Goal: Task Accomplishment & Management: Use online tool/utility

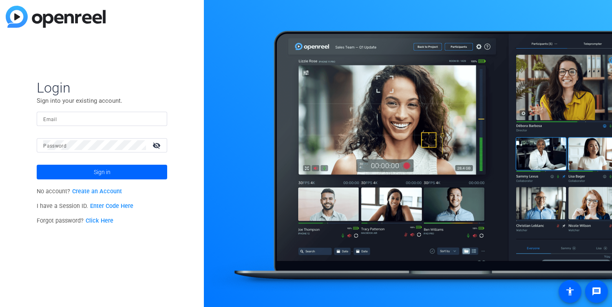
click at [99, 118] on input "Email" at bounding box center [101, 119] width 117 height 10
click at [99, 190] on link "Create an Account" at bounding box center [97, 191] width 50 height 7
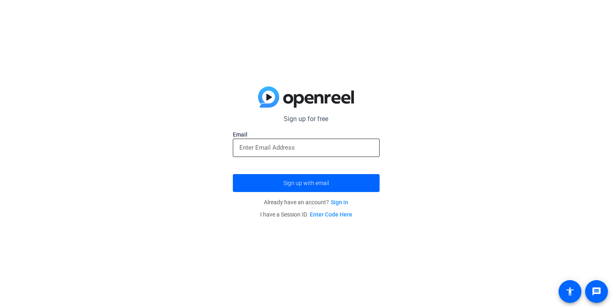
click at [293, 153] on input "email" at bounding box center [306, 148] width 134 height 10
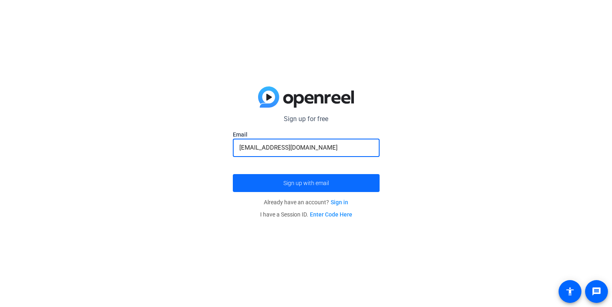
type input "okostuko@cisco.com"
click at [322, 188] on span "submit" at bounding box center [306, 183] width 147 height 20
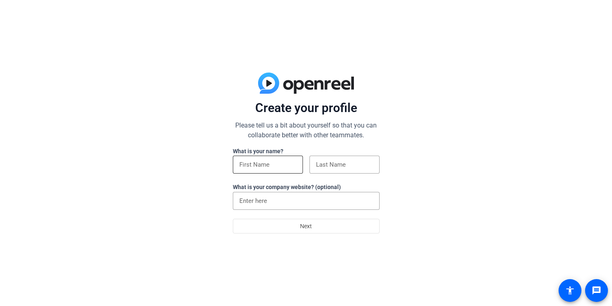
click at [272, 166] on input at bounding box center [267, 165] width 57 height 10
type input "[PERSON_NAME]"
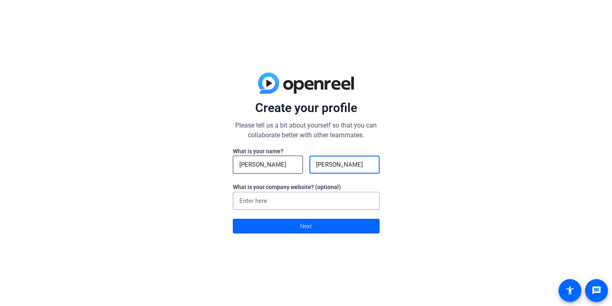
type input "Kostukovsky"
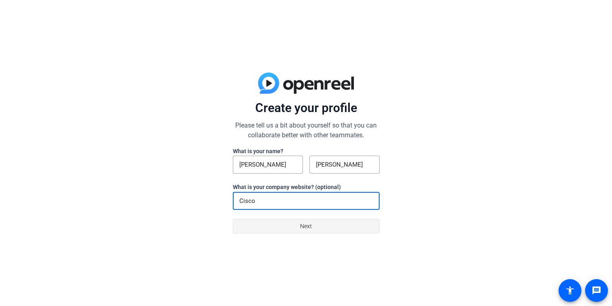
click at [297, 228] on span at bounding box center [306, 227] width 146 height 20
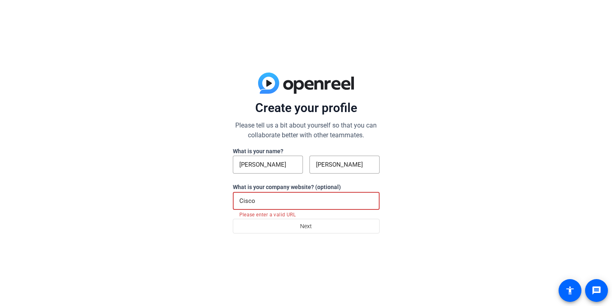
click at [287, 202] on input "Cisco" at bounding box center [306, 201] width 134 height 10
drag, startPoint x: 266, startPoint y: 203, endPoint x: 175, endPoint y: 198, distance: 91.1
click at [175, 198] on div "Create your profile Please tell us a bit about yourself so that you can collabo…" at bounding box center [306, 153] width 612 height 306
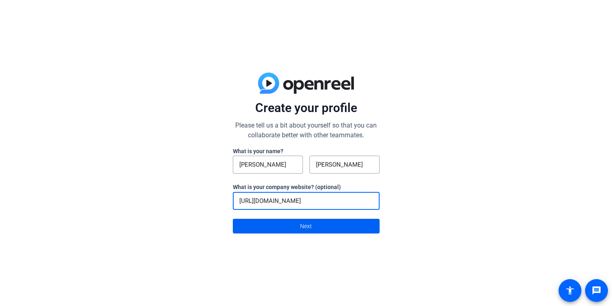
type input "http://cisco.com"
click at [300, 225] on span at bounding box center [306, 227] width 146 height 20
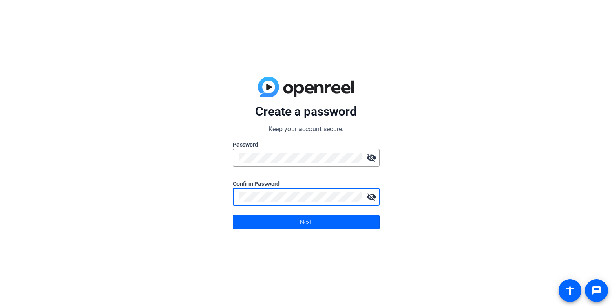
click button "Next" at bounding box center [306, 222] width 147 height 15
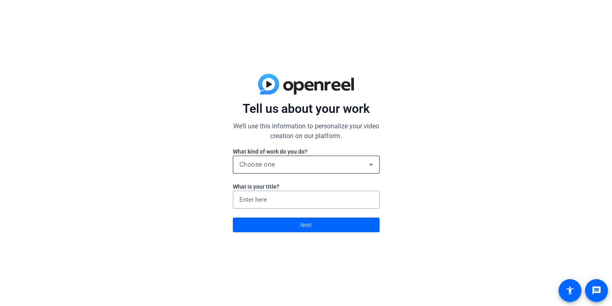
click at [326, 168] on div "Choose one" at bounding box center [304, 165] width 130 height 10
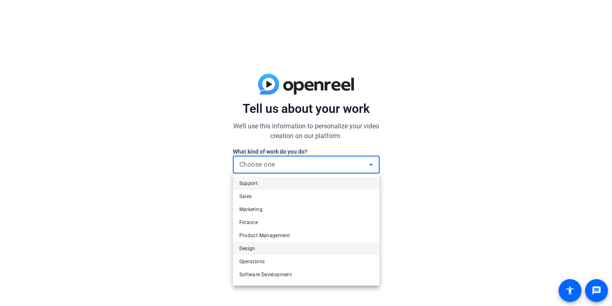
scroll to position [25, 0]
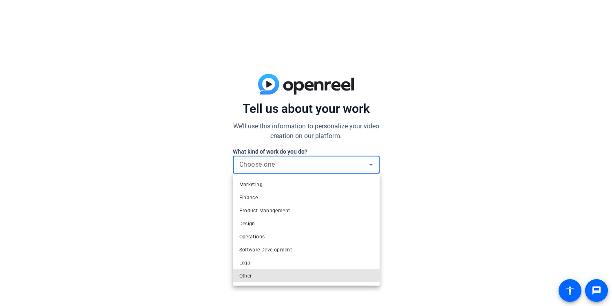
click at [265, 274] on mat-option "Other" at bounding box center [306, 276] width 147 height 13
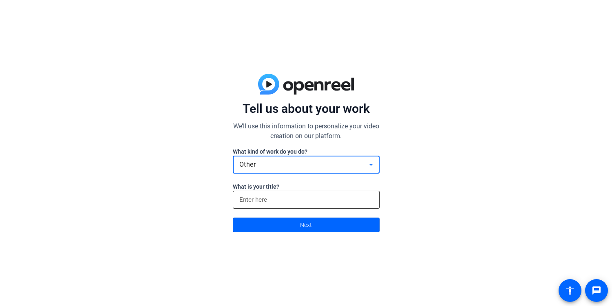
click at [274, 205] on div at bounding box center [306, 200] width 134 height 18
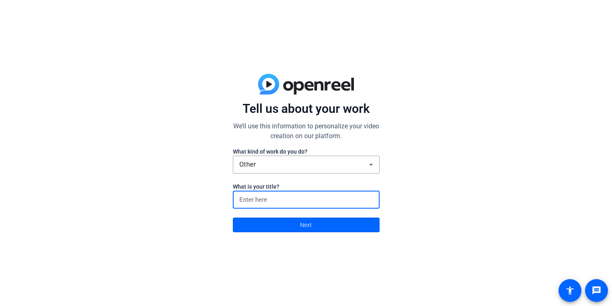
click at [275, 201] on input at bounding box center [306, 200] width 134 height 10
type input "Solution Architect"
click at [312, 227] on span at bounding box center [306, 225] width 146 height 20
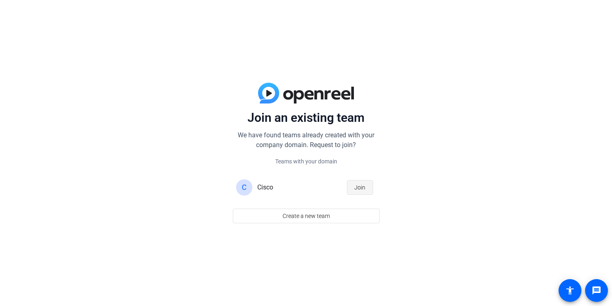
click at [367, 185] on span "button" at bounding box center [359, 188] width 25 height 20
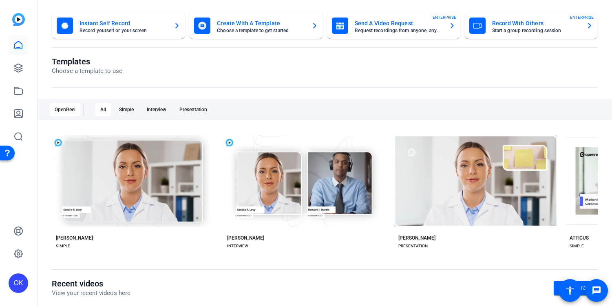
scroll to position [53, 0]
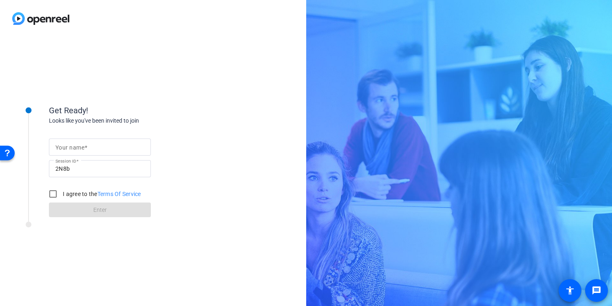
click at [82, 146] on mat-label "Your name" at bounding box center [69, 147] width 29 height 7
click at [82, 146] on input "Your name" at bounding box center [99, 147] width 89 height 10
type input "[PERSON_NAME]"
click at [214, 149] on div "Get Ready! Looks like you've been invited to join Your name [PERSON_NAME] Sessi…" at bounding box center [153, 171] width 306 height 269
click at [56, 195] on input "I agree to the Terms Of Service" at bounding box center [53, 194] width 16 height 16
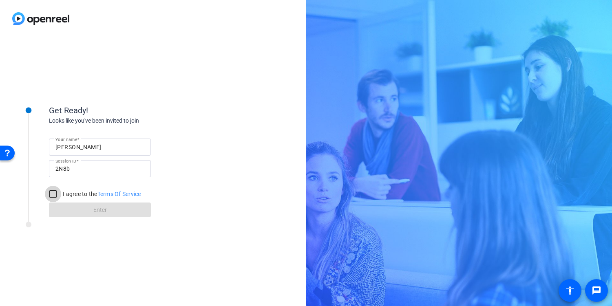
checkbox input "true"
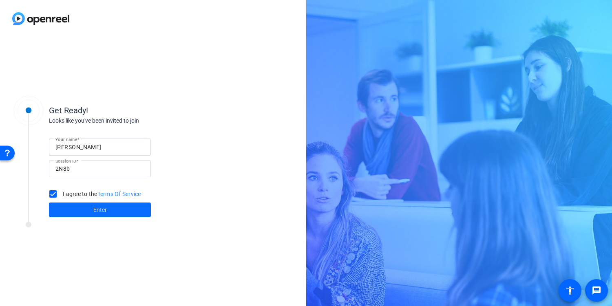
click at [100, 214] on span "Enter" at bounding box center [99, 210] width 13 height 9
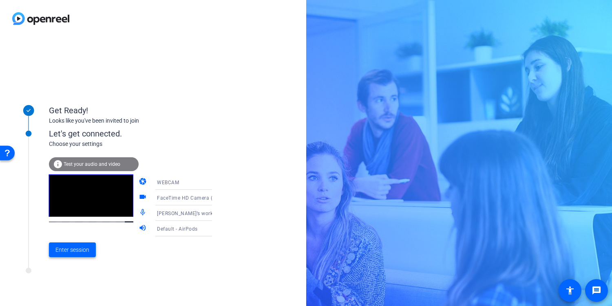
click at [85, 248] on span "Enter session" at bounding box center [72, 250] width 34 height 9
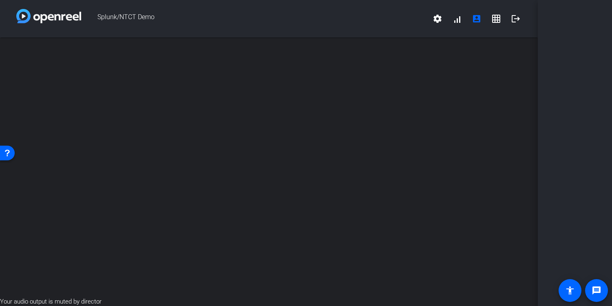
click at [7, 154] on div "Open Resource Center" at bounding box center [7, 152] width 7 height 7
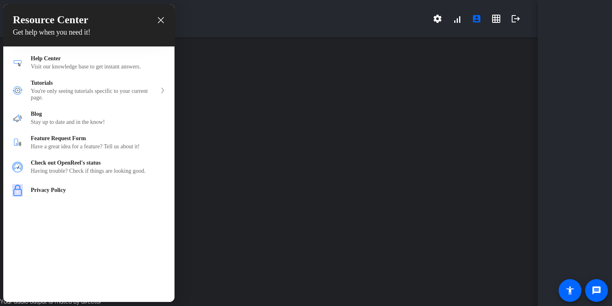
click at [365, 154] on div at bounding box center [306, 153] width 612 height 306
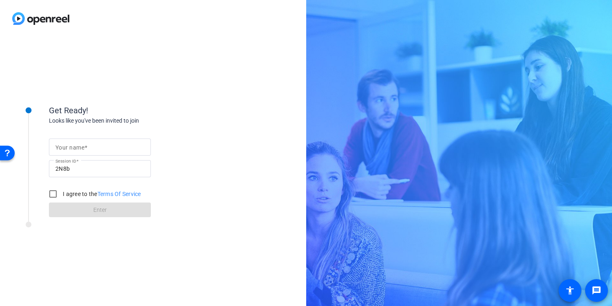
click at [84, 144] on mat-label "Your name" at bounding box center [69, 147] width 29 height 7
click at [84, 144] on input "Your name" at bounding box center [99, 147] width 89 height 10
type input "[PERSON_NAME]"
click at [205, 108] on div "Get Ready!" at bounding box center [130, 110] width 163 height 12
click at [57, 199] on input "I agree to the Terms Of Service" at bounding box center [53, 194] width 16 height 16
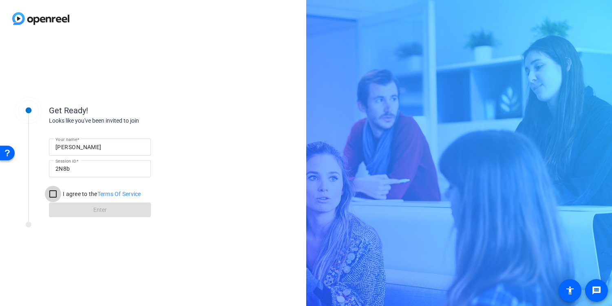
checkbox input "true"
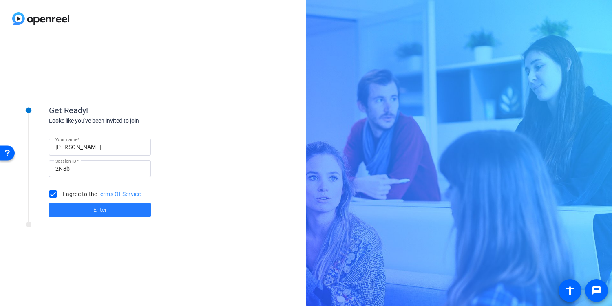
click at [98, 211] on span "Enter" at bounding box center [99, 210] width 13 height 9
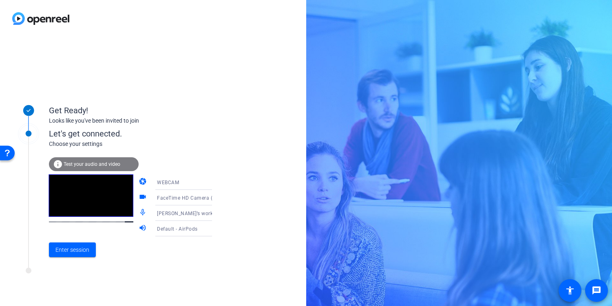
click at [80, 165] on span "Test your audio and video" at bounding box center [92, 164] width 57 height 6
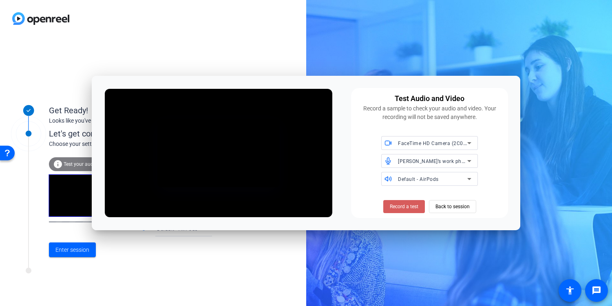
click at [398, 206] on span "Record a test" at bounding box center [404, 206] width 29 height 7
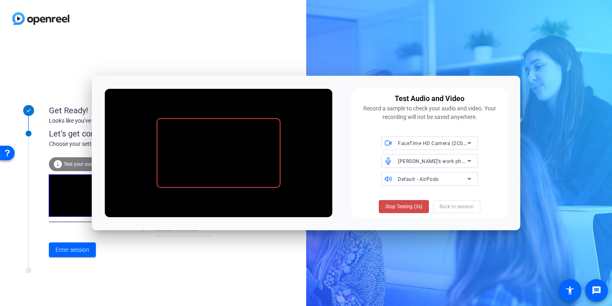
click at [400, 207] on span "Stop Testing (3s)" at bounding box center [403, 206] width 37 height 7
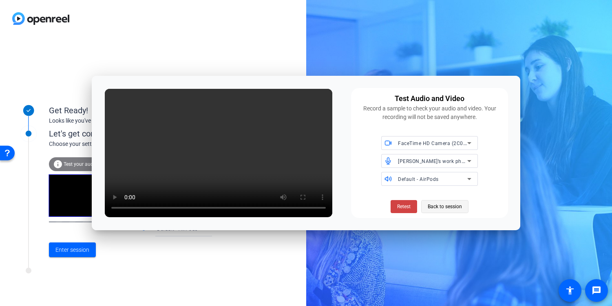
click at [450, 205] on span "Back to session" at bounding box center [445, 206] width 34 height 15
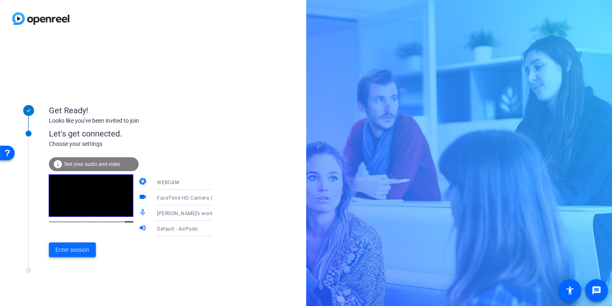
click at [86, 245] on span at bounding box center [72, 250] width 47 height 20
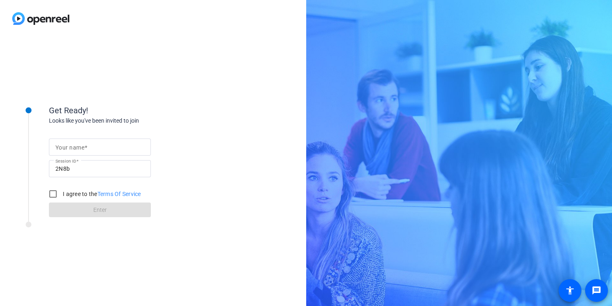
click at [90, 147] on input "Your name" at bounding box center [99, 147] width 89 height 10
type input "[PERSON_NAME]"
click at [208, 192] on div "Your name [PERSON_NAME] Session ID 2N8b I agree to the Terms Of Service Enter" at bounding box center [130, 171] width 163 height 93
click at [58, 197] on input "I agree to the Terms Of Service" at bounding box center [53, 194] width 16 height 16
checkbox input "true"
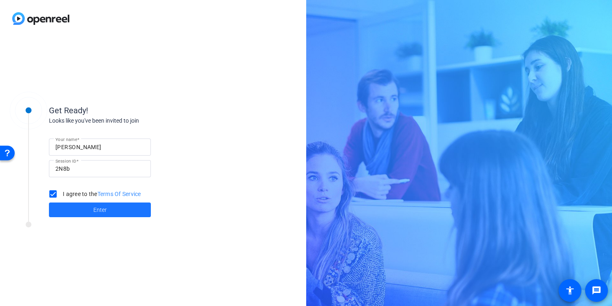
click at [90, 210] on span at bounding box center [100, 210] width 102 height 20
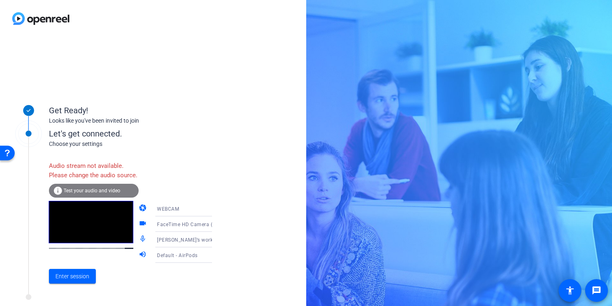
click at [81, 243] on video at bounding box center [91, 222] width 84 height 42
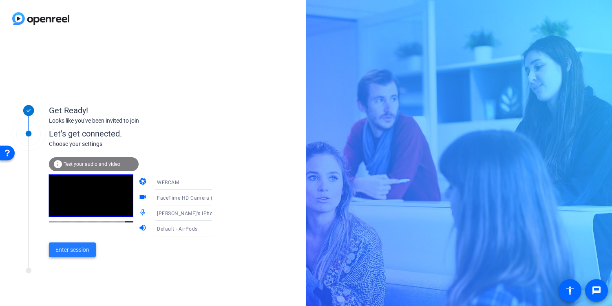
click at [77, 253] on span "Enter session" at bounding box center [72, 250] width 34 height 9
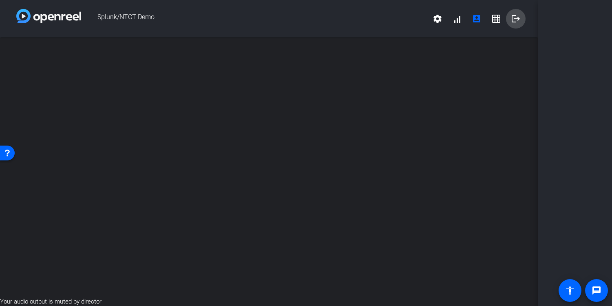
click at [515, 21] on mat-icon "logout" at bounding box center [516, 19] width 10 height 10
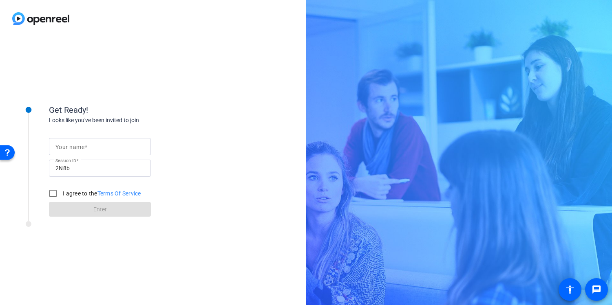
click at [97, 139] on div at bounding box center [99, 146] width 89 height 17
type input "[PERSON_NAME]"
click at [239, 130] on div "Get Ready! Looks like you've been invited to join Your name [PERSON_NAME] Sessi…" at bounding box center [153, 171] width 306 height 268
click at [56, 195] on input "I agree to the Terms Of Service" at bounding box center [53, 194] width 16 height 16
checkbox input "true"
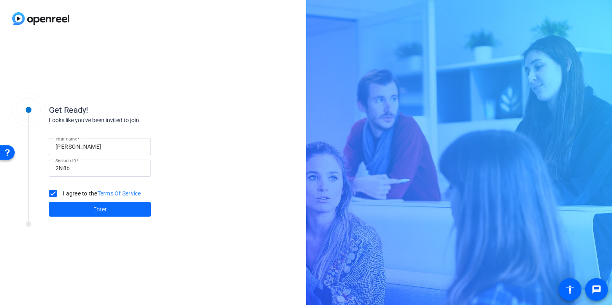
click at [101, 211] on span "Enter" at bounding box center [99, 210] width 13 height 9
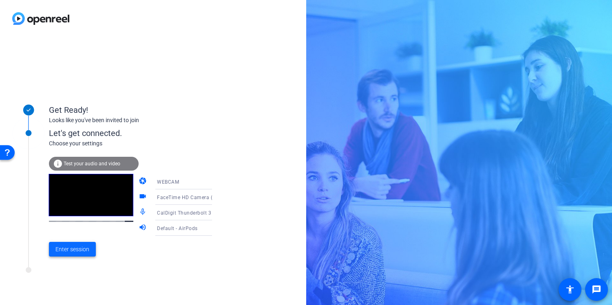
click at [73, 252] on span "Enter session" at bounding box center [72, 249] width 34 height 9
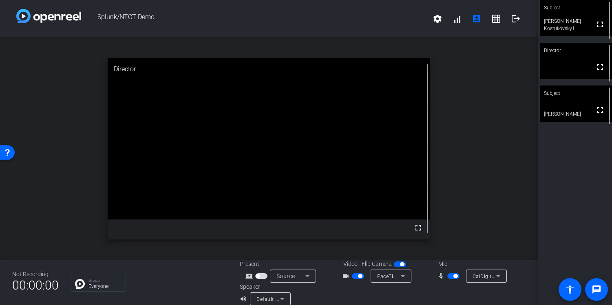
scroll to position [9, 0]
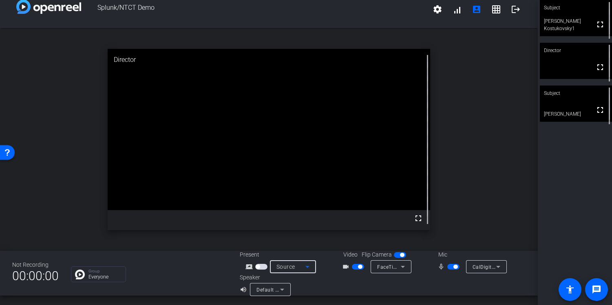
click at [310, 268] on icon at bounding box center [308, 267] width 10 height 10
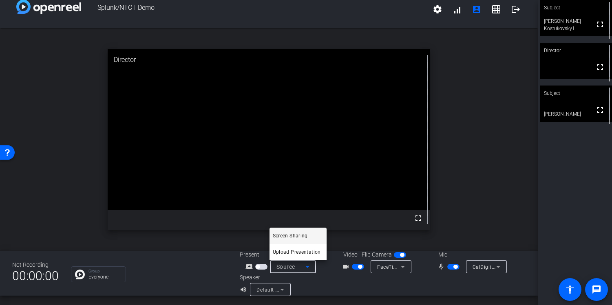
click at [308, 290] on div at bounding box center [306, 152] width 612 height 305
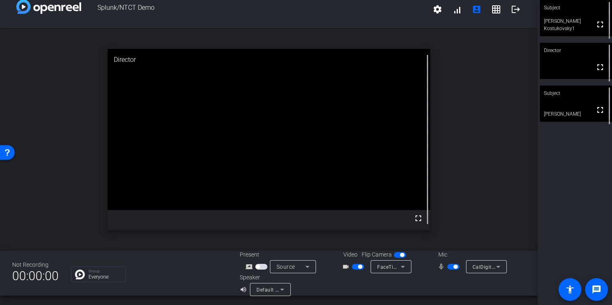
click at [449, 268] on span "button" at bounding box center [453, 267] width 12 height 6
drag, startPoint x: 450, startPoint y: 266, endPoint x: 456, endPoint y: 268, distance: 5.9
click at [450, 266] on span "button" at bounding box center [450, 267] width 4 height 4
click at [493, 272] on div "CalDigit Thunderbolt 3 Audio (2188:6533)" at bounding box center [485, 267] width 24 height 10
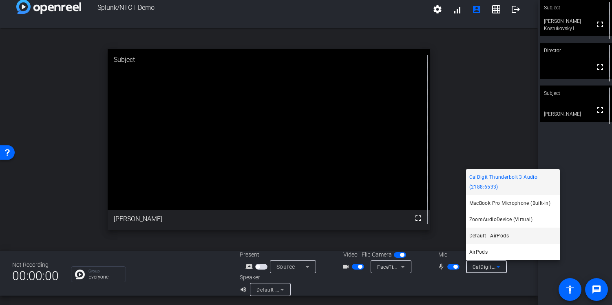
click at [491, 235] on span "Default - AirPods" at bounding box center [489, 236] width 40 height 10
